Goal: Task Accomplishment & Management: Use online tool/utility

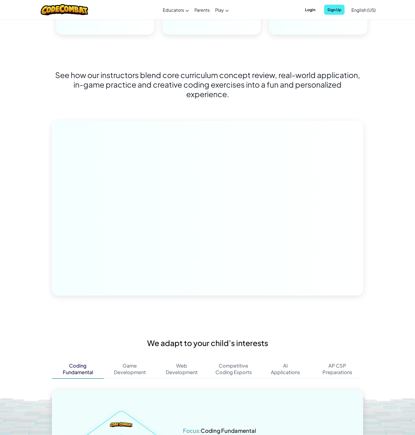
scroll to position [818, 0]
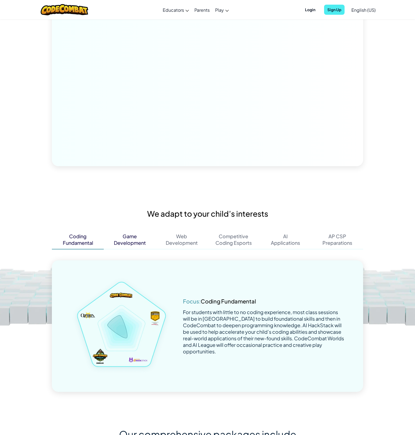
click at [139, 242] on div "Development" at bounding box center [130, 242] width 32 height 7
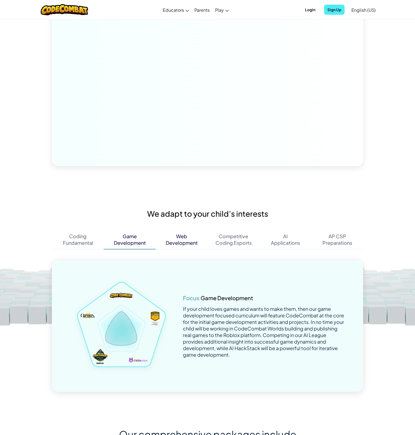
click at [177, 241] on div "Development" at bounding box center [182, 242] width 32 height 7
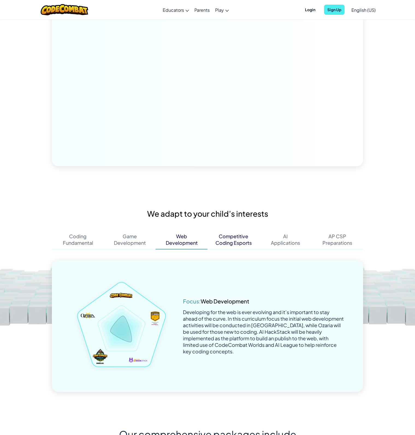
click at [229, 241] on div "Coding Esports" at bounding box center [233, 242] width 36 height 7
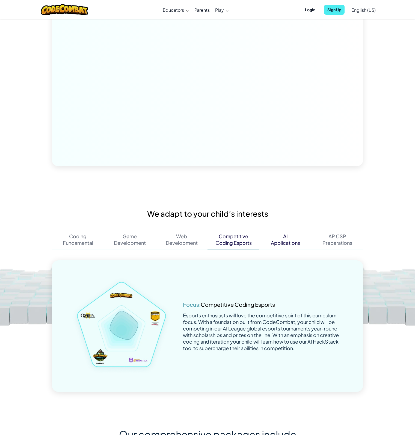
click at [260, 241] on div "AI Applications" at bounding box center [285, 239] width 52 height 19
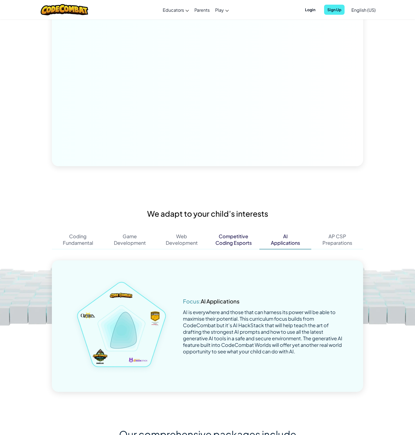
click at [243, 242] on div "Coding Esports" at bounding box center [233, 242] width 36 height 7
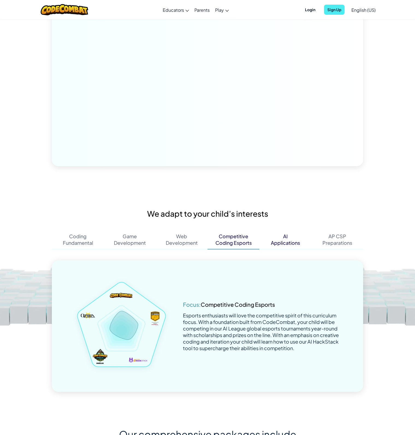
click at [286, 245] on div "Applications" at bounding box center [285, 242] width 29 height 7
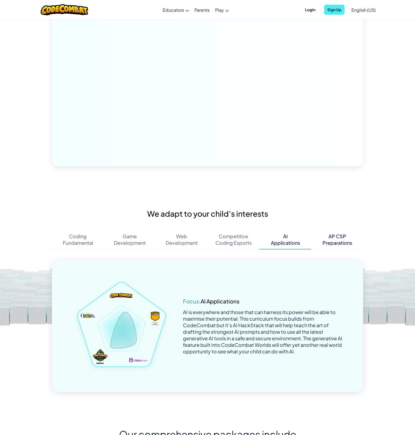
click at [336, 244] on div "Preparations" at bounding box center [337, 242] width 30 height 7
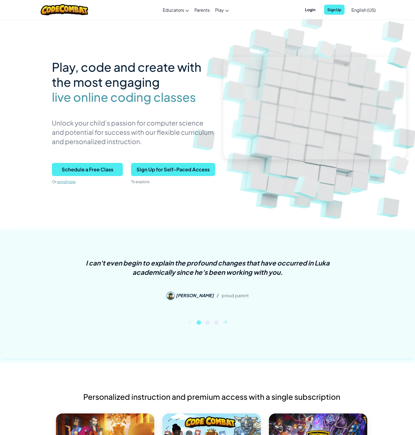
scroll to position [0, 0]
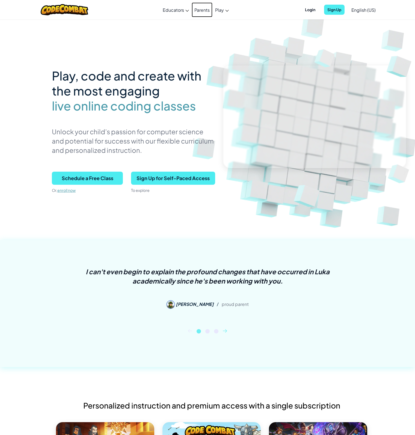
click at [205, 10] on link "Parents" at bounding box center [201, 9] width 21 height 15
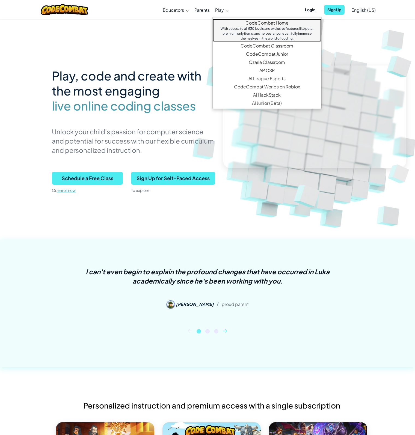
click at [264, 22] on link "CodeCombat Home With access to all 530 levels and exclusive features like pets,…" at bounding box center [266, 30] width 109 height 23
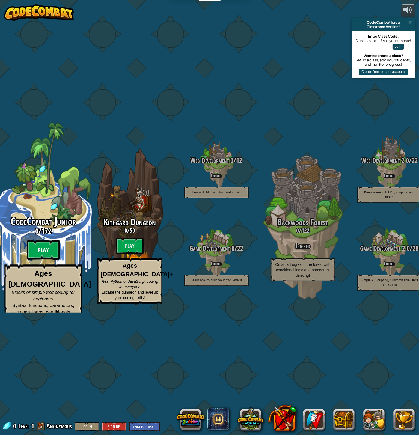
click at [47, 250] on btn "Play" at bounding box center [43, 250] width 33 height 20
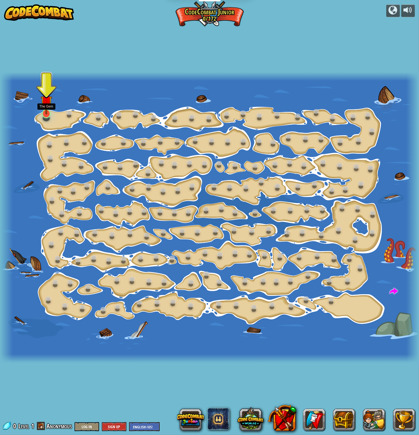
click at [46, 107] on img at bounding box center [46, 101] width 11 height 26
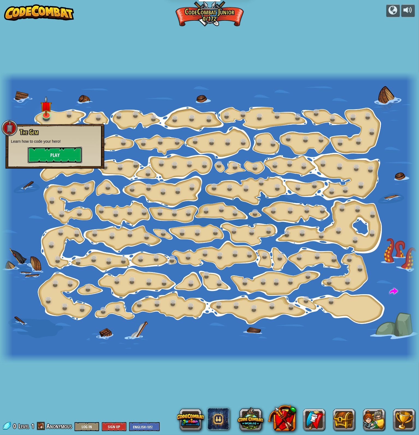
click at [57, 158] on button "Play" at bounding box center [55, 155] width 55 height 16
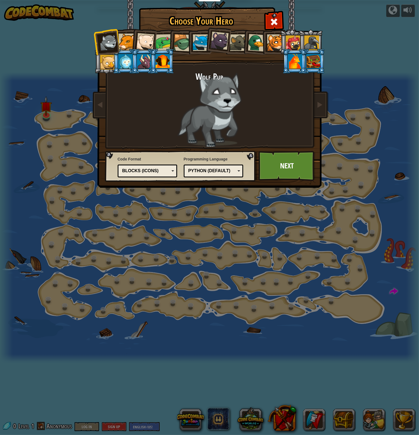
drag, startPoint x: 125, startPoint y: 43, endPoint x: 219, endPoint y: 102, distance: 111.3
click at [219, 102] on div "Wolf Pup Cougar Polar Bear Cub Frog Turtle Blue Fox Panther Cub Brown Rat Duck …" at bounding box center [209, 86] width 205 height 119
click at [119, 38] on div at bounding box center [126, 42] width 17 height 17
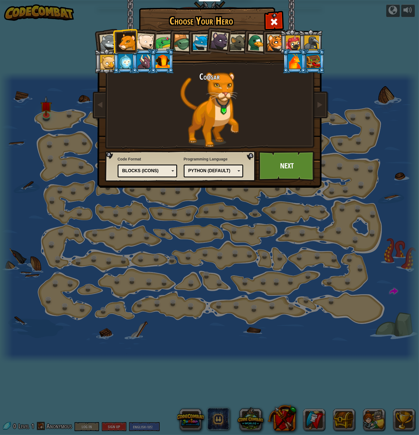
click at [219, 171] on div "Python (Default)" at bounding box center [211, 171] width 47 height 6
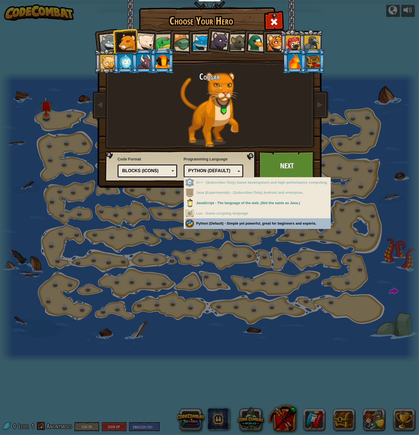
click at [241, 223] on div "Choose Your Hero 0 Wolf Pup Cougar Polar Bear Cub Frog Turtle Blue Fox Panther …" at bounding box center [209, 217] width 419 height 435
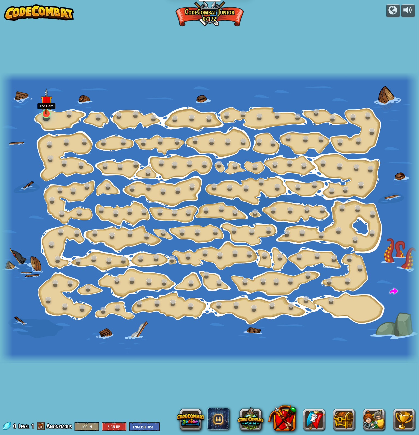
click at [47, 114] on img at bounding box center [46, 101] width 11 height 26
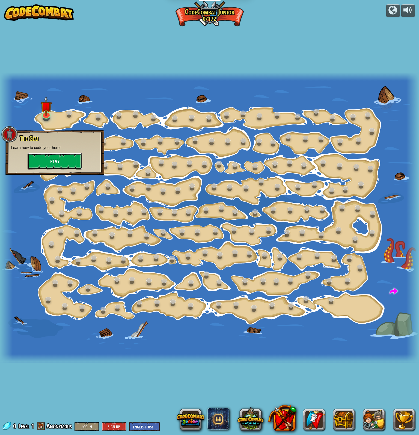
click at [61, 163] on button "Play" at bounding box center [55, 161] width 55 height 16
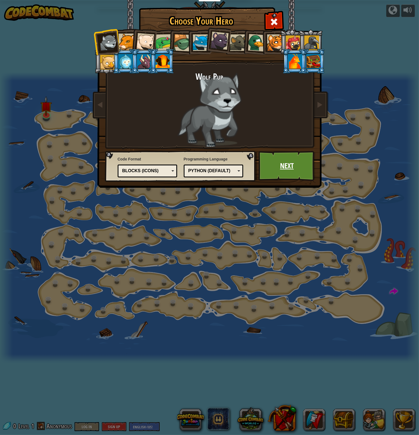
click at [279, 166] on link "Next" at bounding box center [286, 166] width 57 height 30
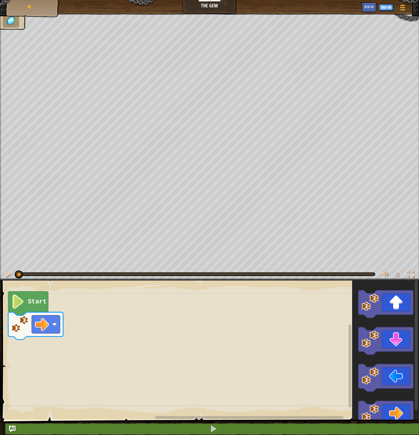
click at [17, 305] on image "Blockly Workspace" at bounding box center [17, 302] width 13 height 14
click at [98, 322] on div "Start" at bounding box center [209, 349] width 419 height 142
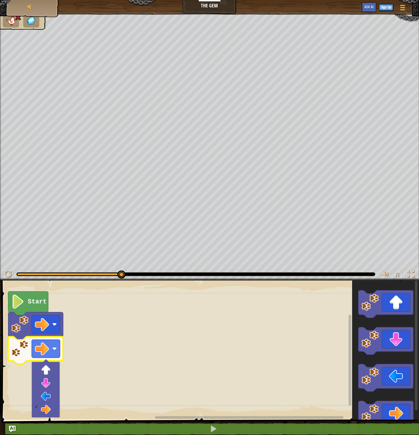
click at [87, 369] on rect "Blockly Workspace" at bounding box center [209, 349] width 419 height 142
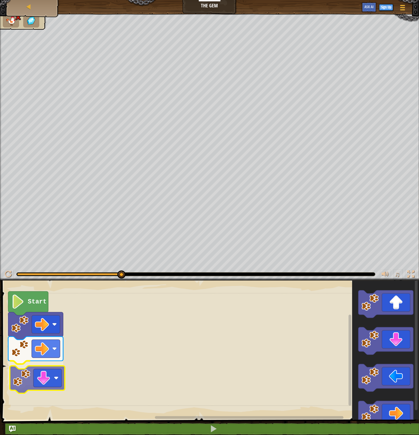
click at [39, 381] on div "Start" at bounding box center [209, 349] width 419 height 142
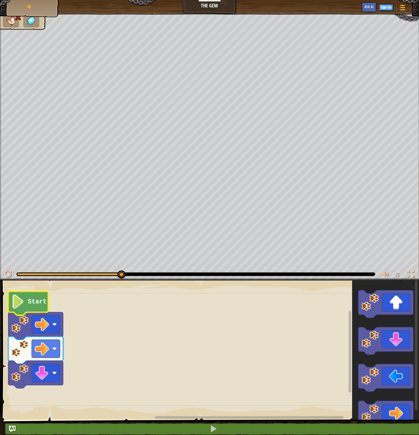
click at [18, 299] on image "Blockly Workspace" at bounding box center [17, 302] width 13 height 14
click at [57, 351] on rect "Blockly Workspace" at bounding box center [46, 349] width 28 height 18
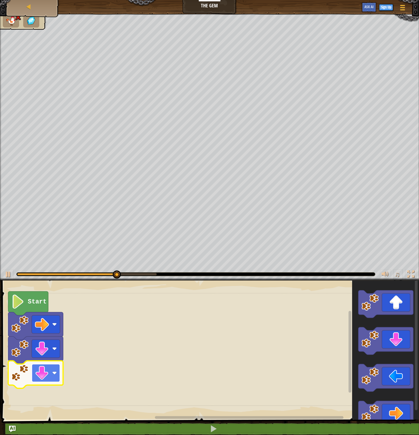
click at [53, 373] on image "Blockly Workspace" at bounding box center [54, 373] width 5 height 5
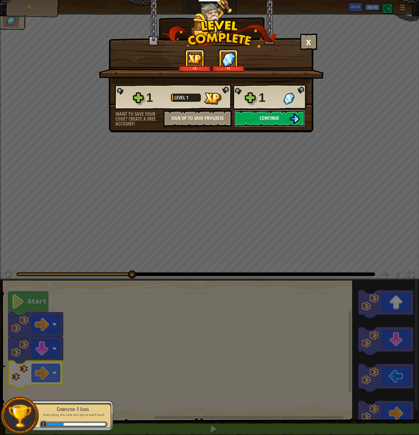
click at [269, 118] on span "Continue" at bounding box center [270, 118] width 20 height 7
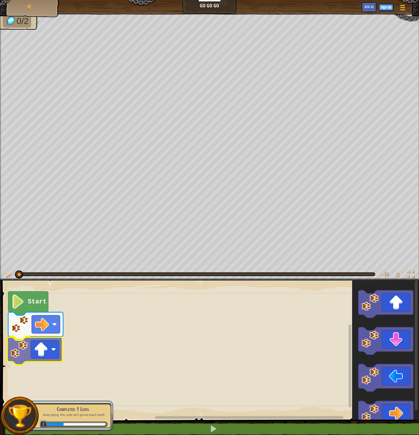
click at [38, 355] on div "Start" at bounding box center [209, 349] width 419 height 142
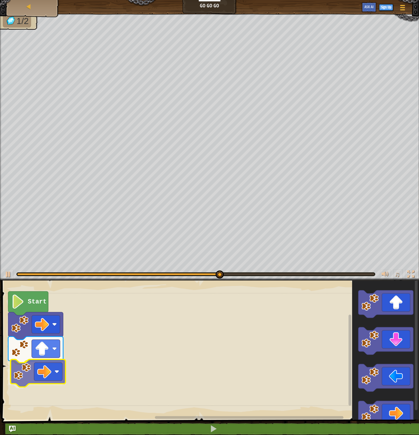
click at [43, 370] on div "Start" at bounding box center [209, 349] width 419 height 142
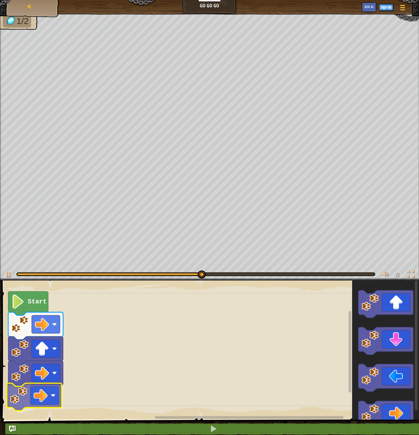
click at [30, 388] on div "Start" at bounding box center [209, 349] width 419 height 142
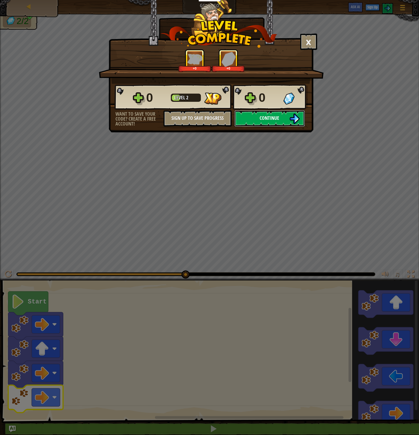
click at [277, 115] on span "Continue" at bounding box center [270, 118] width 20 height 7
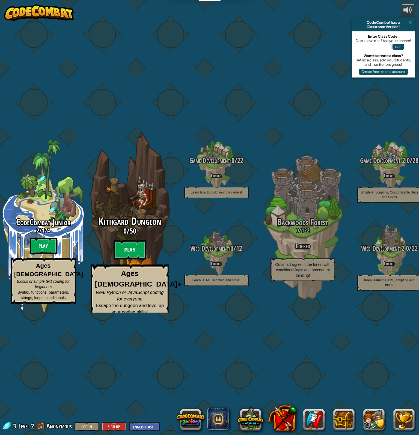
click at [129, 242] on btn "Play" at bounding box center [129, 250] width 33 height 20
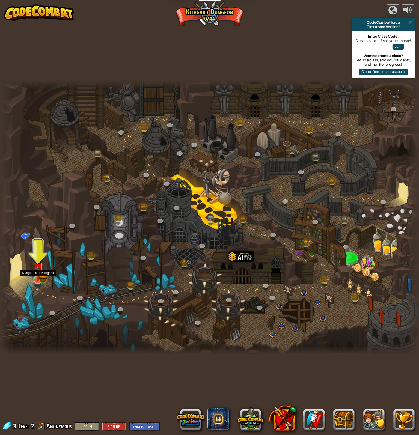
click at [37, 271] on img at bounding box center [37, 268] width 7 height 7
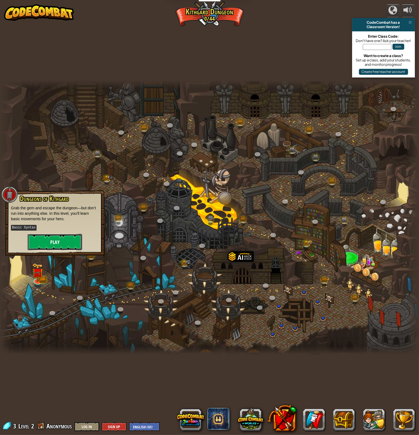
click at [50, 247] on button "Play" at bounding box center [55, 242] width 55 height 16
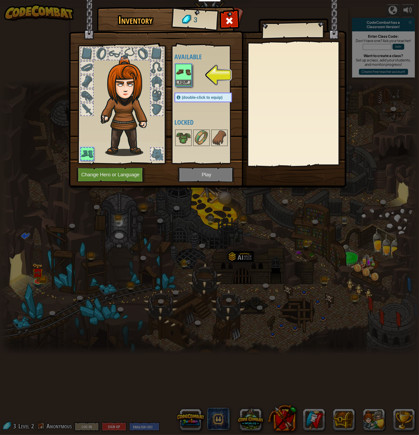
click at [180, 77] on img at bounding box center [183, 71] width 15 height 15
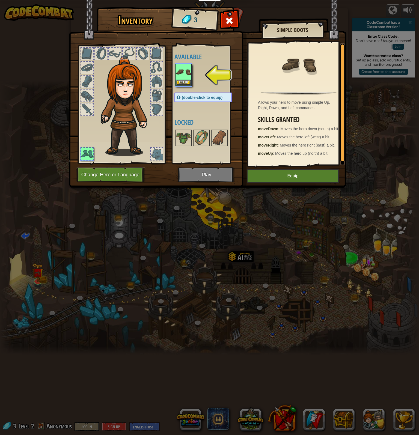
click at [211, 175] on img at bounding box center [207, 89] width 277 height 198
click at [182, 77] on img at bounding box center [183, 71] width 15 height 15
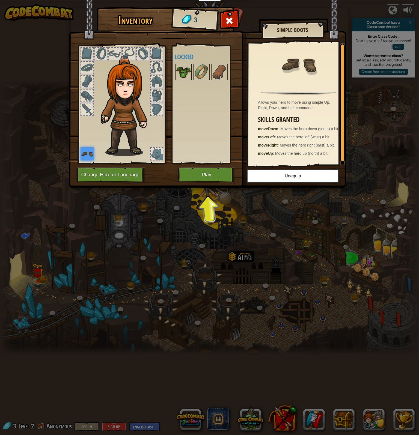
click at [185, 70] on img at bounding box center [183, 71] width 15 height 15
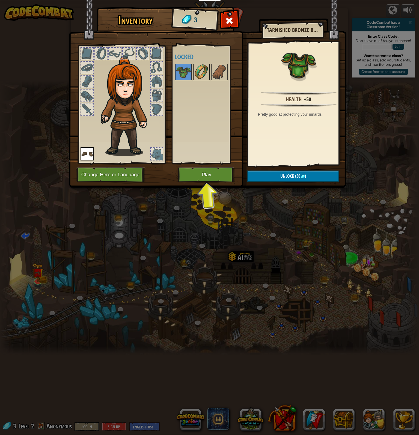
click at [206, 71] on img at bounding box center [201, 71] width 15 height 15
click at [214, 72] on img at bounding box center [219, 71] width 15 height 15
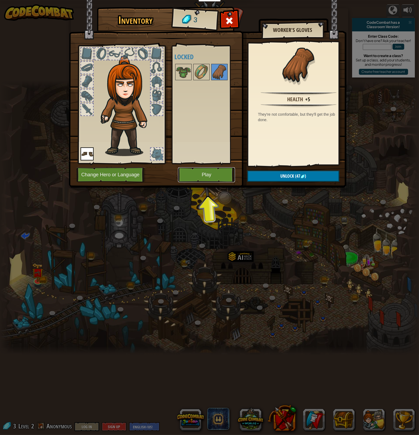
click at [218, 179] on button "Play" at bounding box center [206, 174] width 57 height 15
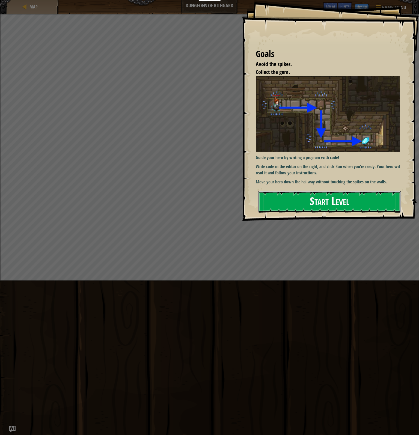
click at [302, 200] on button "Start Level" at bounding box center [329, 202] width 143 height 22
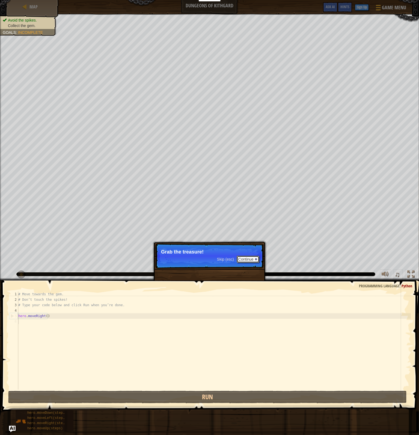
click at [244, 259] on button "Continue" at bounding box center [247, 259] width 23 height 7
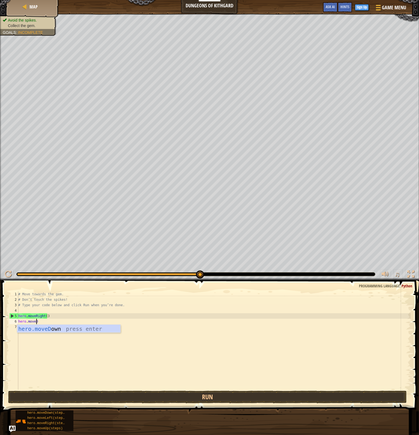
scroll to position [2, 1]
type textarea "hero.moveDown"
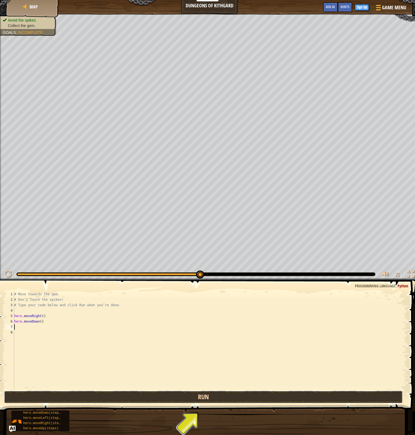
click at [208, 395] on button "Run" at bounding box center [203, 397] width 398 height 13
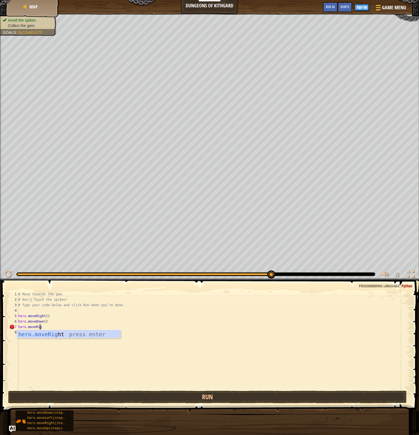
type textarea "hero.moveRight"
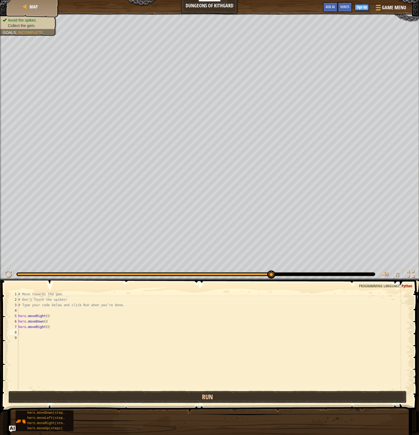
click at [218, 397] on button "Run" at bounding box center [207, 397] width 398 height 13
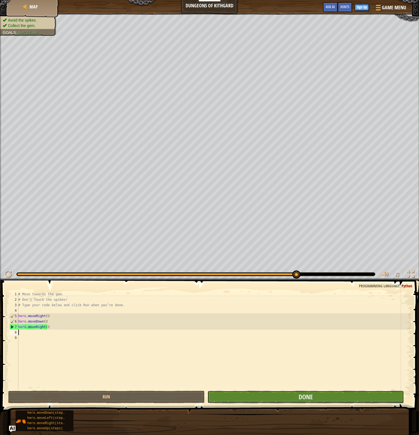
click at [248, 397] on button "Done" at bounding box center [305, 397] width 196 height 13
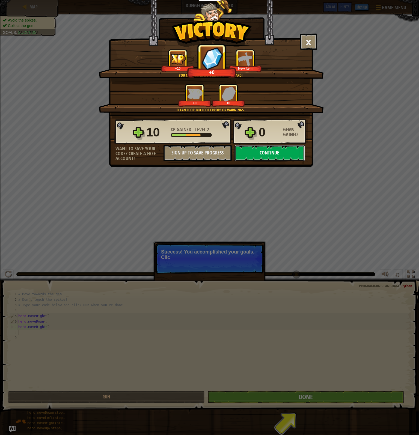
click at [271, 150] on button "Continue" at bounding box center [269, 153] width 70 height 16
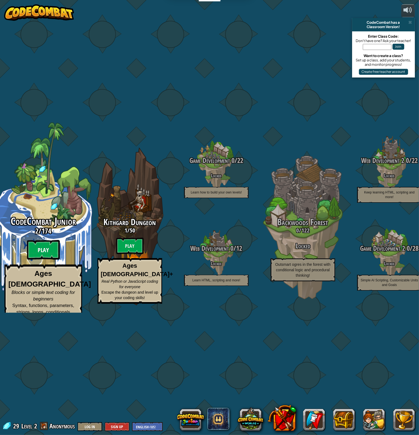
click at [45, 240] on btn "Play" at bounding box center [43, 250] width 33 height 20
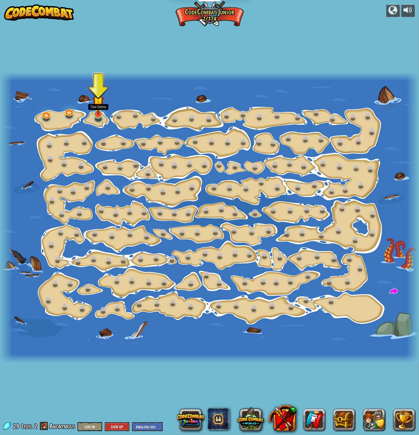
click at [103, 110] on img at bounding box center [97, 102] width 11 height 26
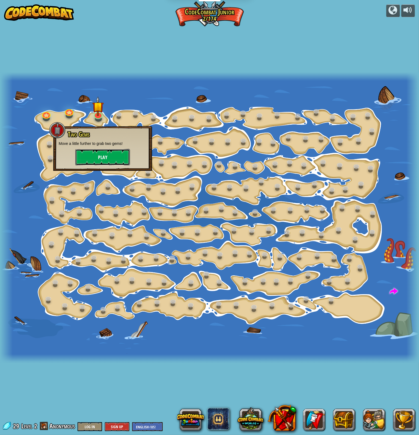
click at [103, 158] on button "Play" at bounding box center [102, 157] width 55 height 16
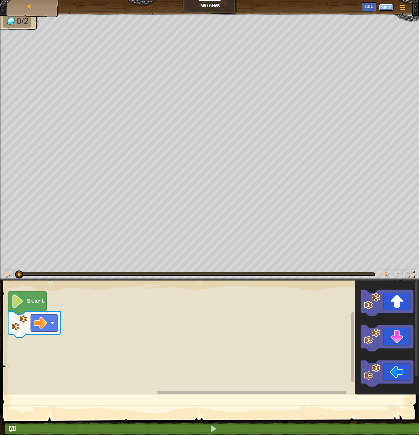
click at [386, 9] on button "Sign Up" at bounding box center [386, 7] width 14 height 7
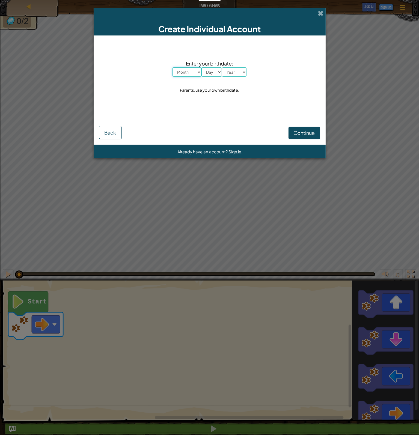
drag, startPoint x: 193, startPoint y: 73, endPoint x: 195, endPoint y: 77, distance: 4.9
click at [193, 73] on select "Month January February March April May June July August September October Novem…" at bounding box center [186, 71] width 29 height 9
select select "9"
click at [172, 67] on select "Month January February March April May June July August September October Novem…" at bounding box center [186, 71] width 29 height 9
drag, startPoint x: 214, startPoint y: 69, endPoint x: 212, endPoint y: 73, distance: 4.3
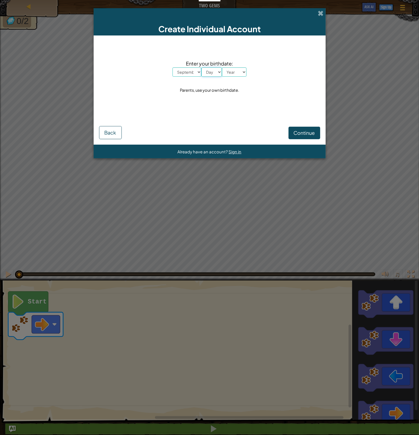
click at [214, 69] on select "Day 1 2 3 4 5 6 7 8 9 10 11 12 13 14 15 16 17 18 19 20 21 22 23 24 25 26 27 28 …" at bounding box center [211, 71] width 20 height 9
select select "16"
click at [201, 67] on select "Day 1 2 3 4 5 6 7 8 9 10 11 12 13 14 15 16 17 18 19 20 21 22 23 24 25 26 27 28 …" at bounding box center [211, 71] width 20 height 9
click at [241, 73] on select "Year [DATE] 2024 2023 2022 2021 2020 2019 2018 2017 2016 2015 2014 2013 2012 20…" at bounding box center [234, 71] width 25 height 9
select select "1983"
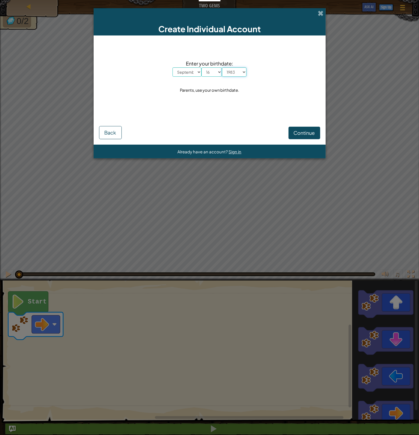
click at [222, 67] on select "Year [DATE] 2024 2023 2022 2021 2020 2019 2018 2017 2016 2015 2014 2013 2012 20…" at bounding box center [234, 71] width 25 height 9
click at [301, 134] on span "Continue" at bounding box center [303, 133] width 21 height 6
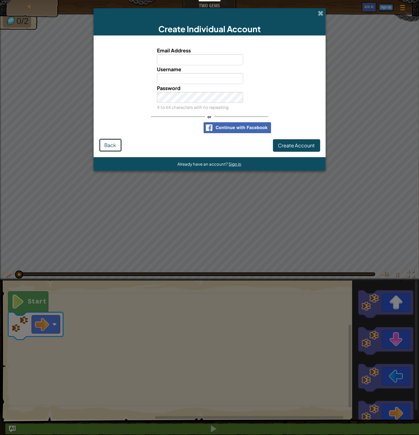
click at [113, 144] on span "Back" at bounding box center [110, 145] width 12 height 6
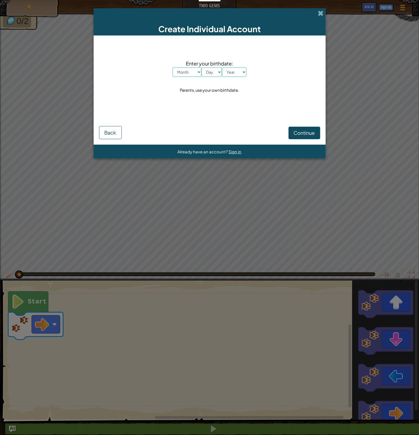
drag, startPoint x: 71, startPoint y: 85, endPoint x: 76, endPoint y: 77, distance: 9.5
click at [71, 84] on div "Create Individual Account Enter your birthdate: Month January February March Ap…" at bounding box center [209, 217] width 419 height 435
click at [75, 41] on div "Create Individual Account Enter your birthdate: Month January February March Ap…" at bounding box center [209, 217] width 419 height 435
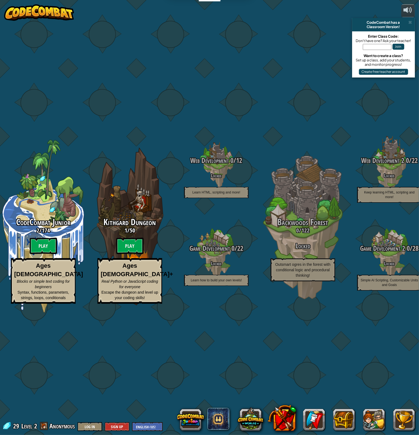
drag, startPoint x: 17, startPoint y: 1, endPoint x: 42, endPoint y: 21, distance: 31.9
click at [89, 56] on div "CodeCombat Junior 2 / 174 Play Ages [DEMOGRAPHIC_DATA] Blocks or simple text co…" at bounding box center [209, 217] width 419 height 435
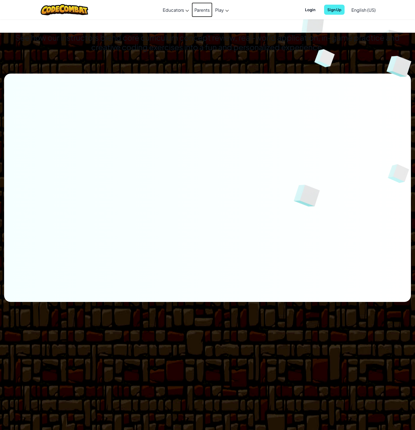
click at [202, 12] on link "Parents" at bounding box center [201, 9] width 21 height 15
click at [202, 8] on link "Parents" at bounding box center [201, 9] width 21 height 15
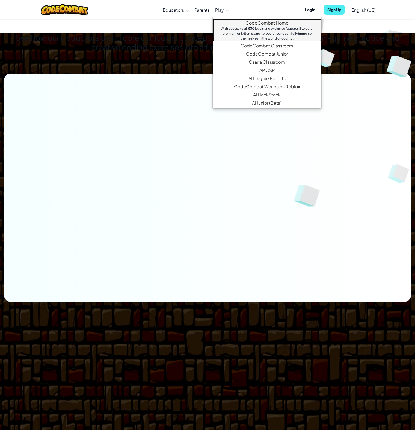
click at [253, 23] on link "CodeCombat Home With access to all 530 levels and exclusive features like pets,…" at bounding box center [266, 30] width 109 height 23
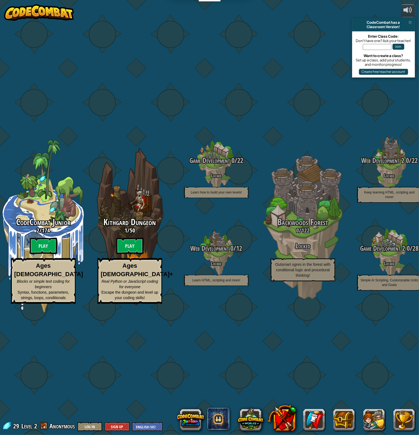
click at [271, 27] on div "CodeCombat Junior 2 / 174 Play Ages [DEMOGRAPHIC_DATA] Blocks or simple text co…" at bounding box center [209, 217] width 419 height 435
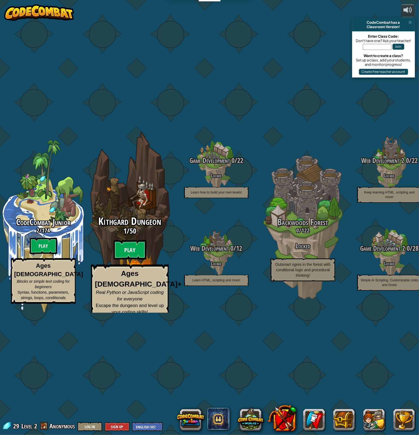
click at [129, 253] on btn "Play" at bounding box center [129, 250] width 33 height 20
